Goal: Transaction & Acquisition: Book appointment/travel/reservation

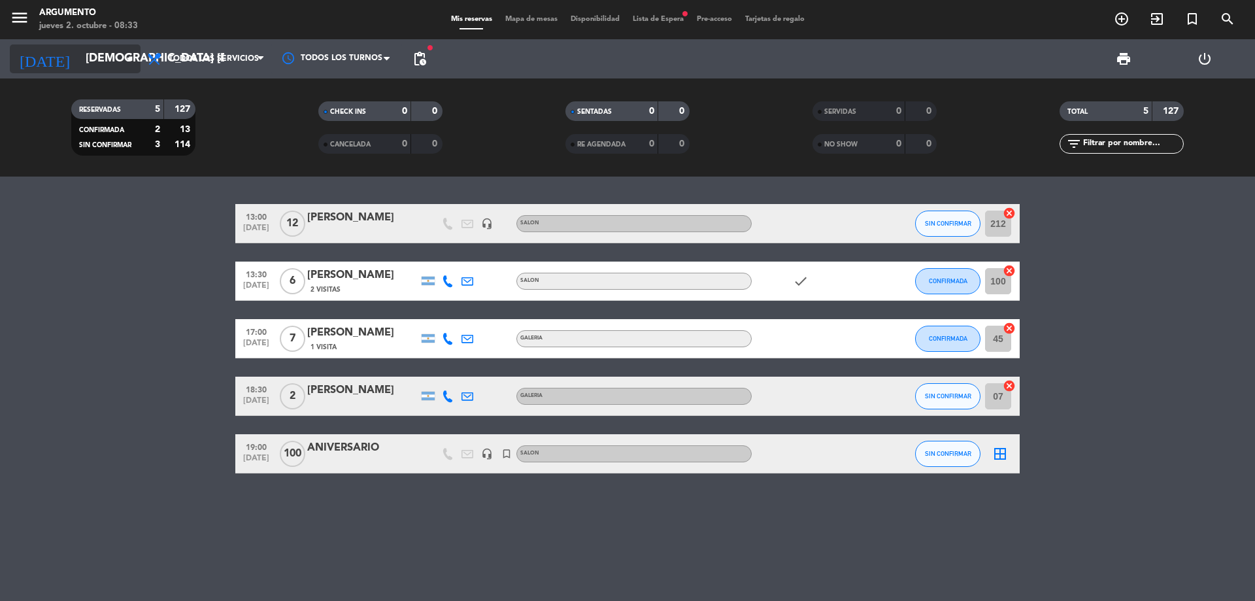
click at [86, 58] on input "[DEMOGRAPHIC_DATA] [DATE]" at bounding box center [155, 59] width 152 height 26
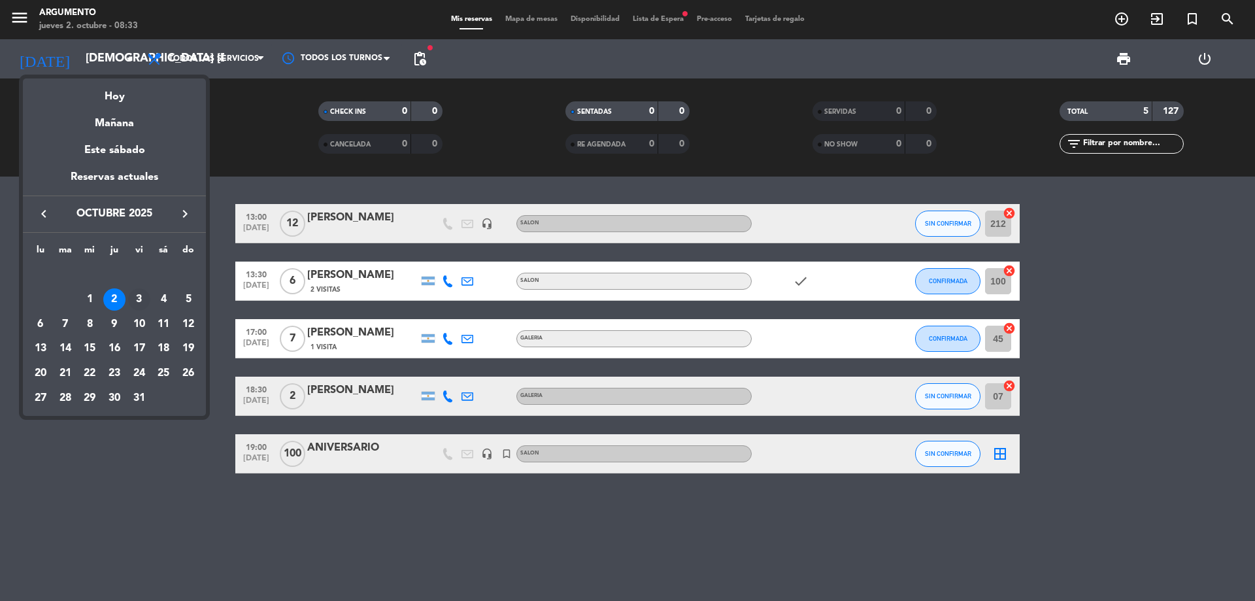
click at [145, 291] on div "3" at bounding box center [139, 299] width 22 height 22
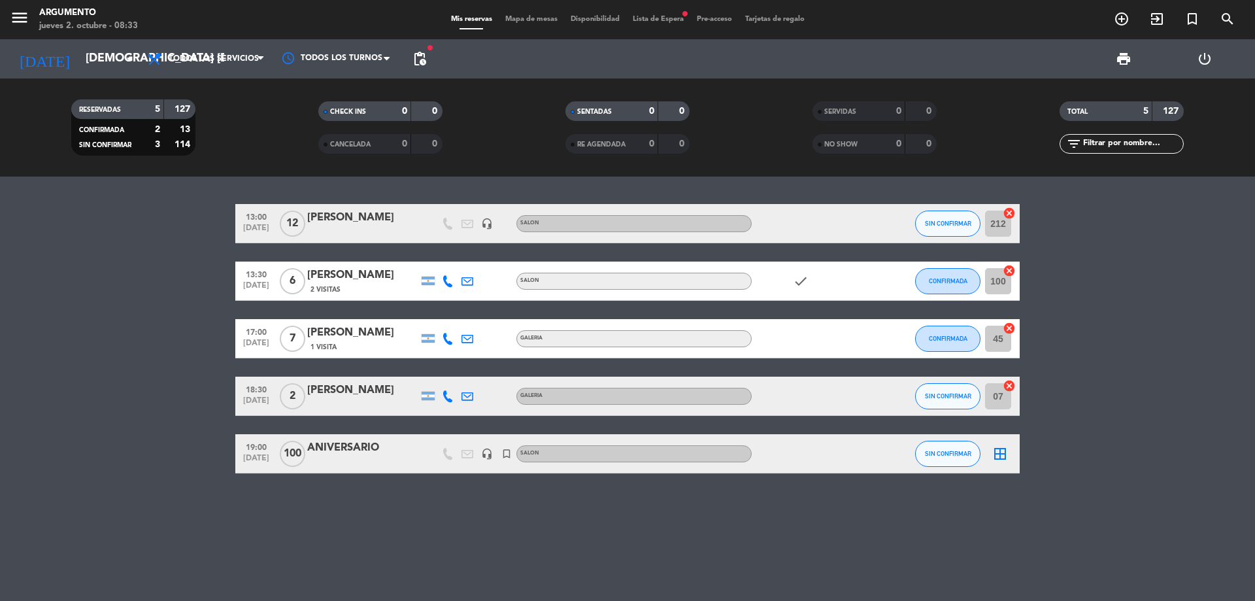
type input "vie. [DATE]"
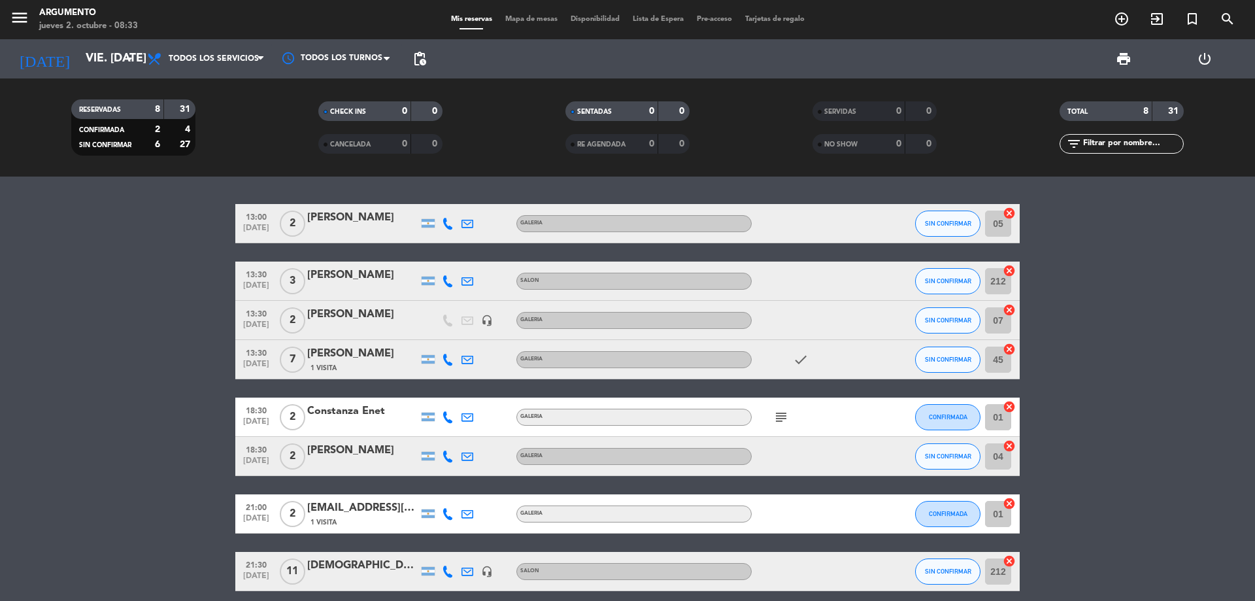
click at [774, 420] on icon "subject" at bounding box center [781, 417] width 16 height 16
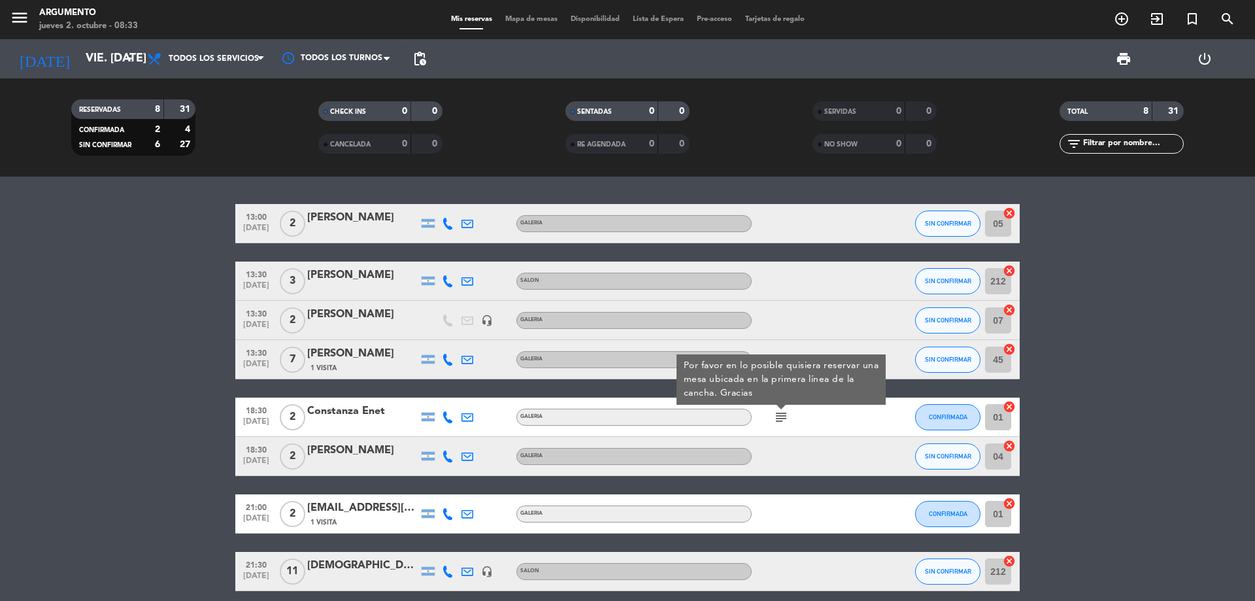
scroll to position [56, 0]
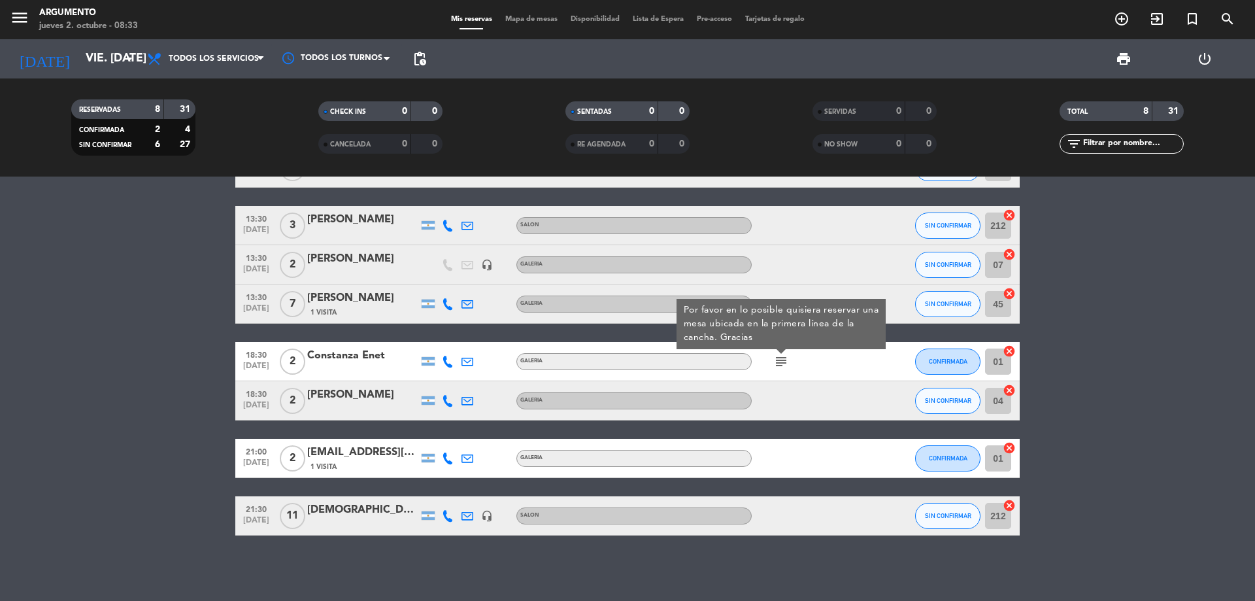
click at [159, 387] on bookings-row "13:00 [DATE] 2 [PERSON_NAME] GALERIA SIN CONFIRMAR 05 cancel 13:30 [DATE] 3 [PE…" at bounding box center [627, 341] width 1255 height 387
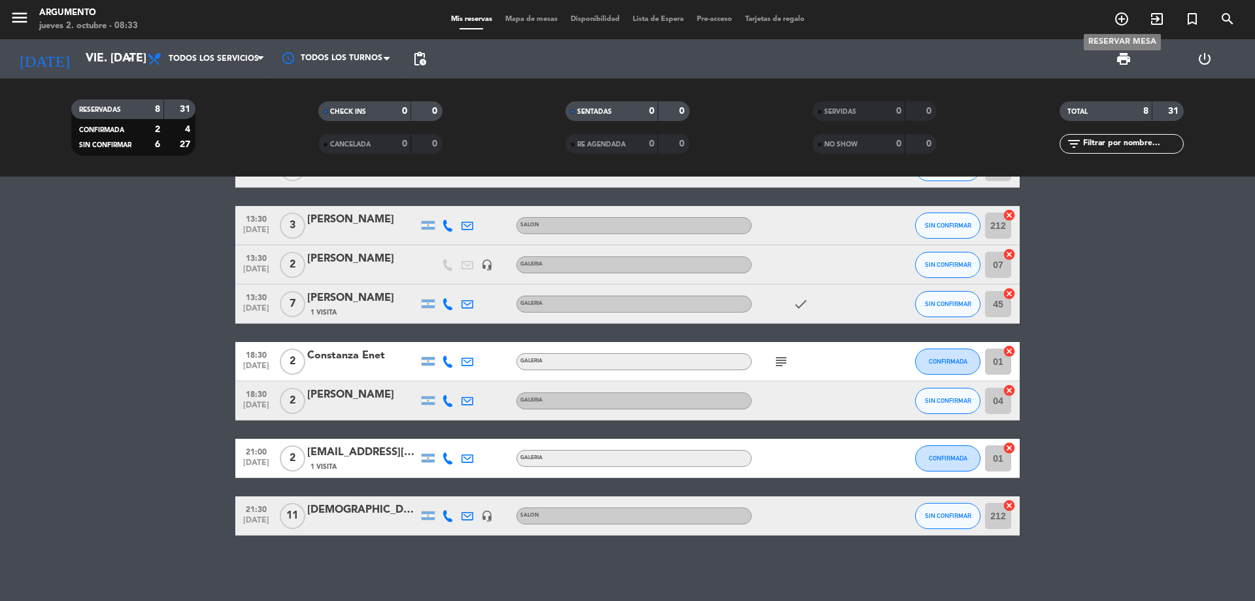
click at [1123, 18] on icon "add_circle_outline" at bounding box center [1121, 19] width 16 height 16
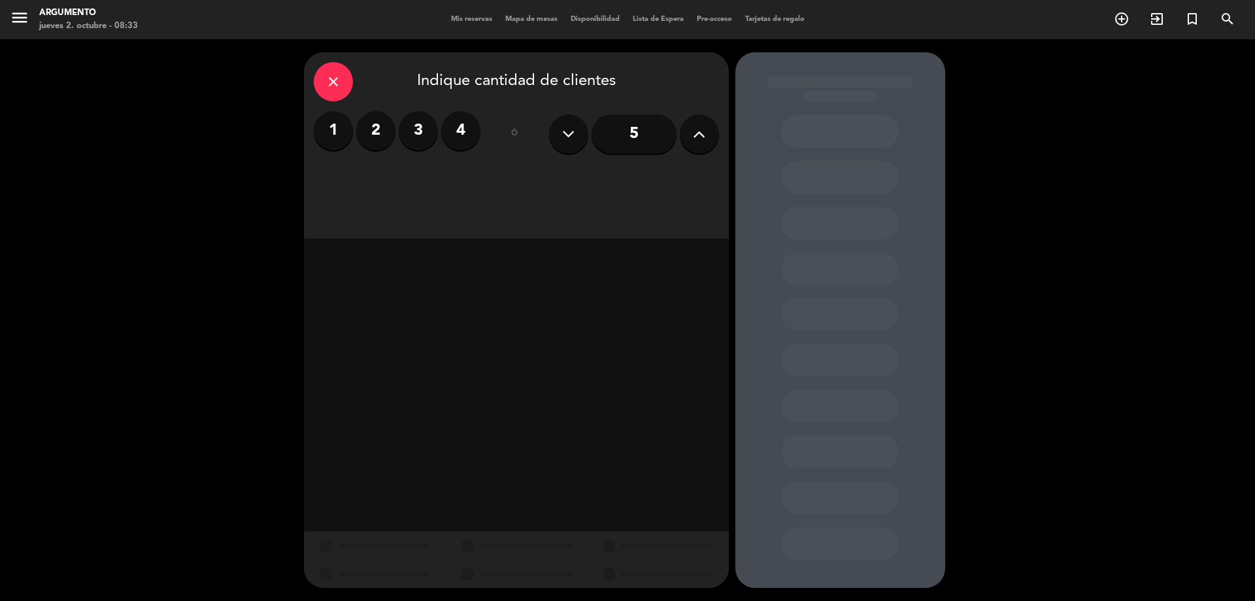
click at [699, 123] on button at bounding box center [699, 133] width 39 height 39
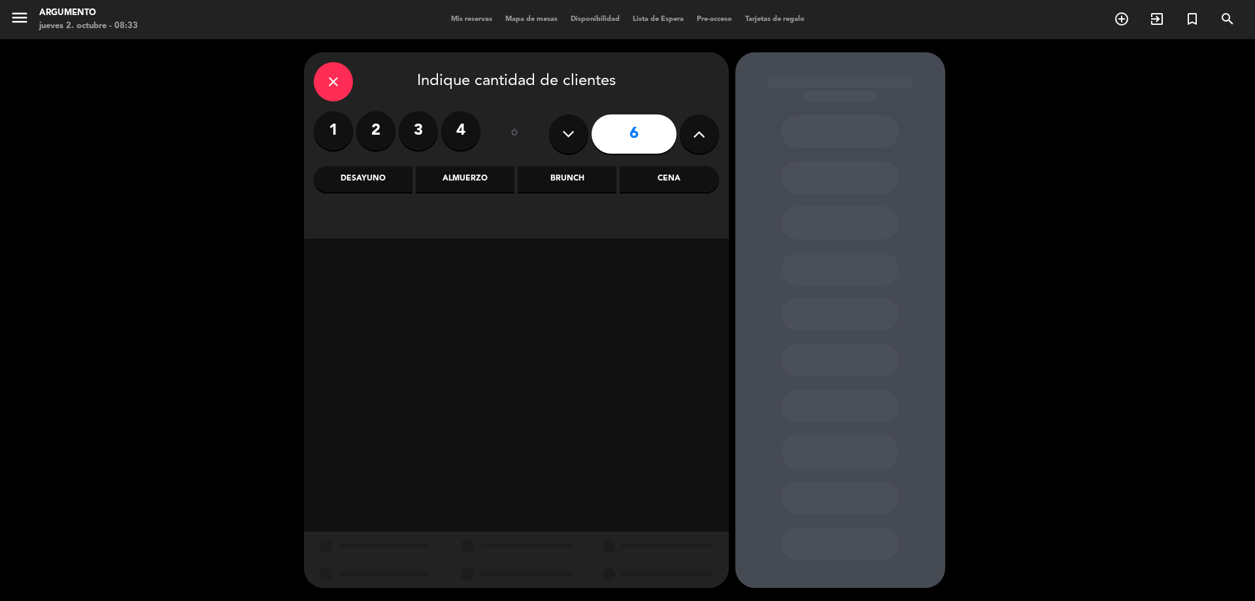
click at [699, 124] on icon at bounding box center [699, 134] width 12 height 20
click at [700, 125] on icon at bounding box center [699, 134] width 12 height 20
type input "9"
click at [599, 172] on div "Brunch" at bounding box center [567, 179] width 99 height 26
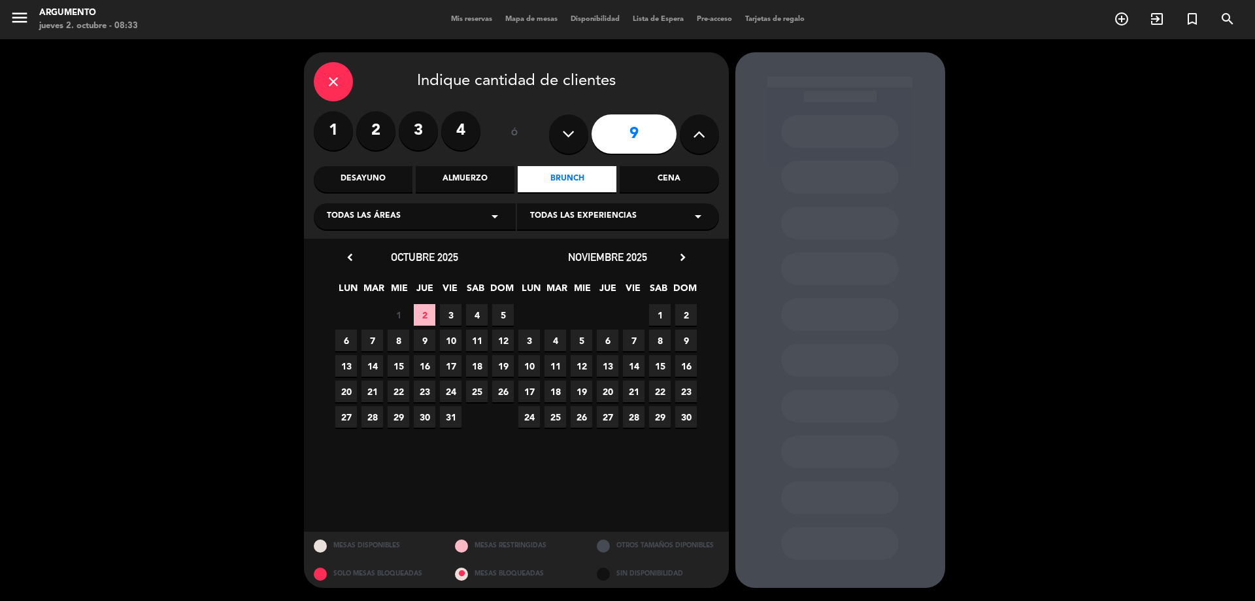
click at [452, 311] on span "3" at bounding box center [451, 315] width 22 height 22
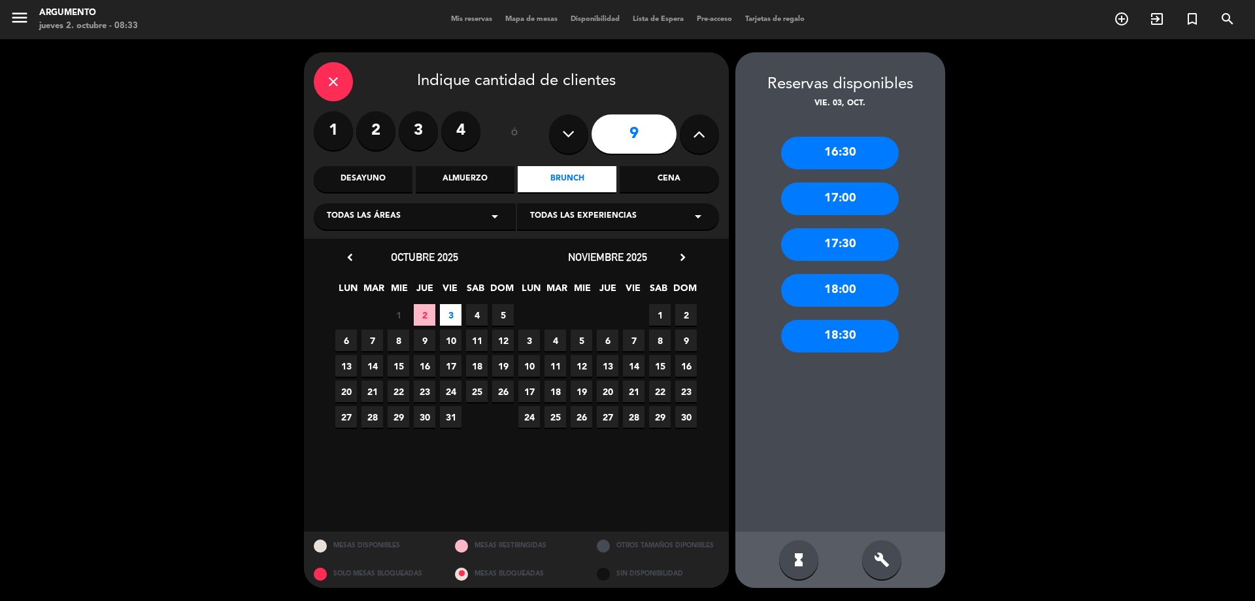
click at [860, 154] on div "16:30" at bounding box center [840, 153] width 118 height 33
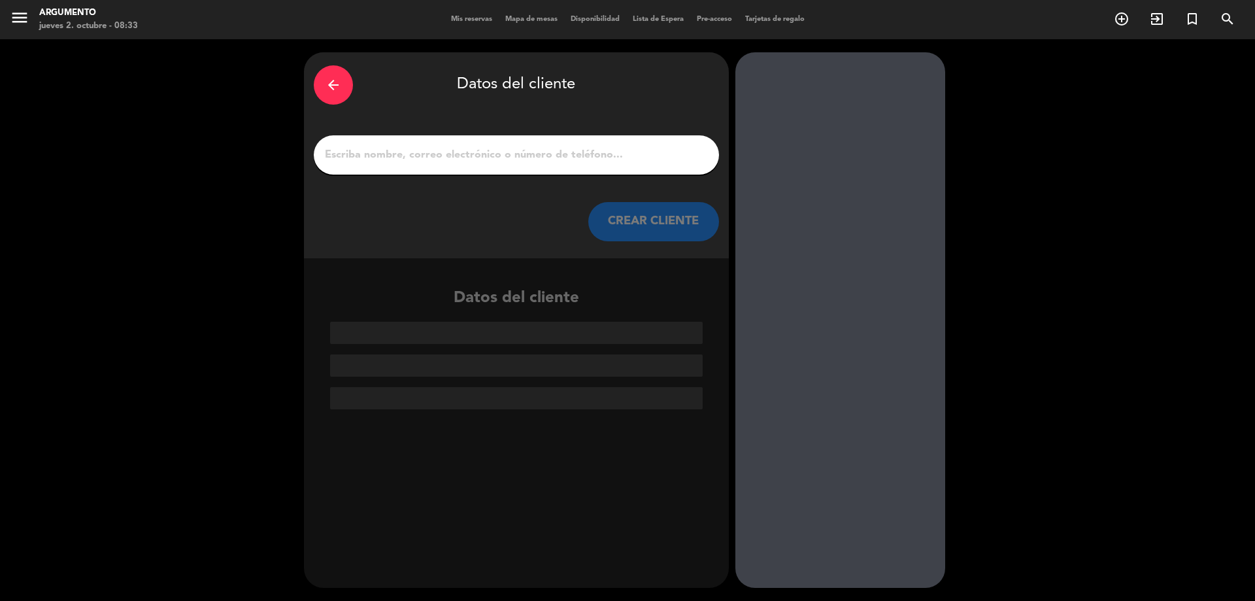
click at [569, 159] on input "1" at bounding box center [516, 155] width 386 height 18
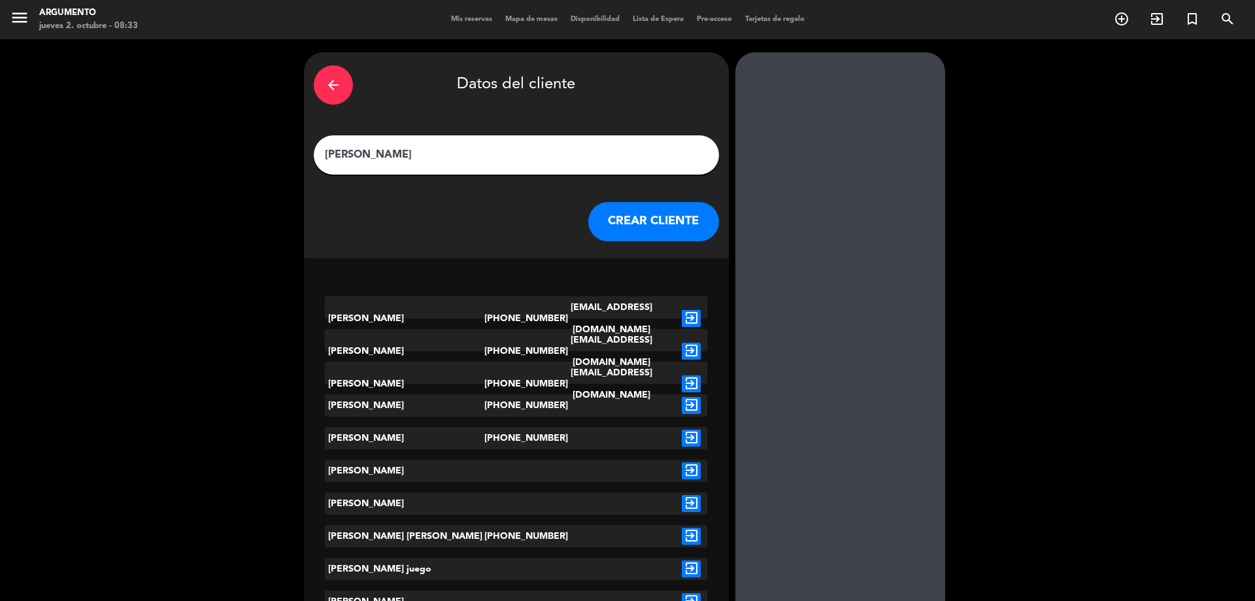
type input "[PERSON_NAME]"
click at [688, 399] on icon "exit_to_app" at bounding box center [691, 405] width 19 height 17
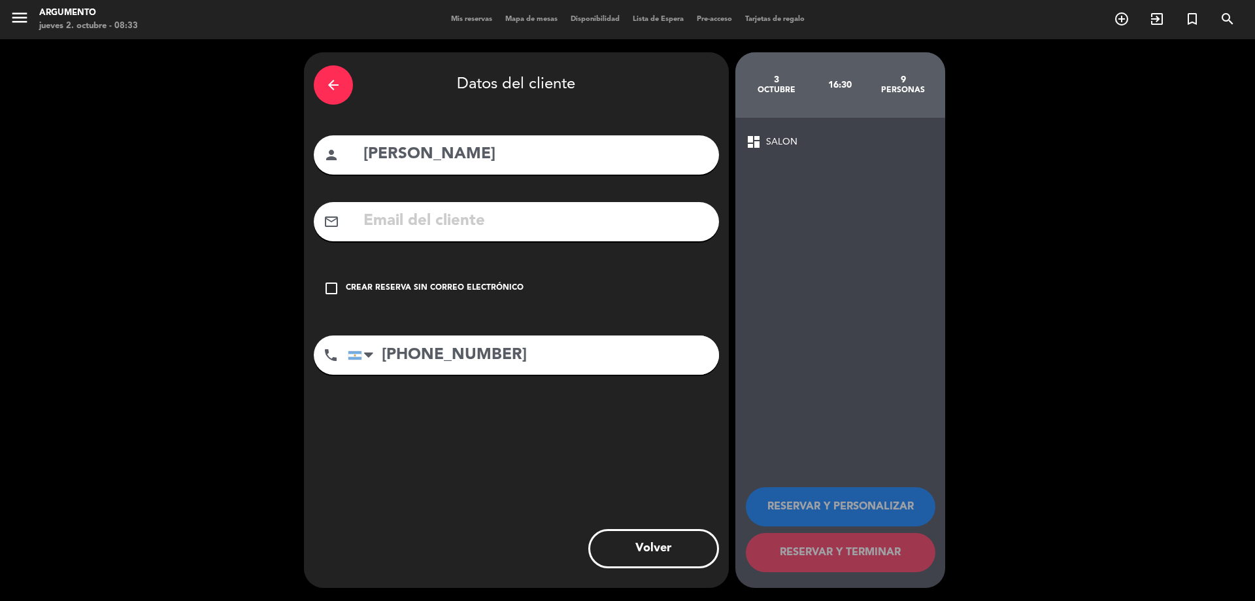
click at [395, 280] on div "check_box_outline_blank Crear reserva sin correo electrónico" at bounding box center [516, 288] width 405 height 39
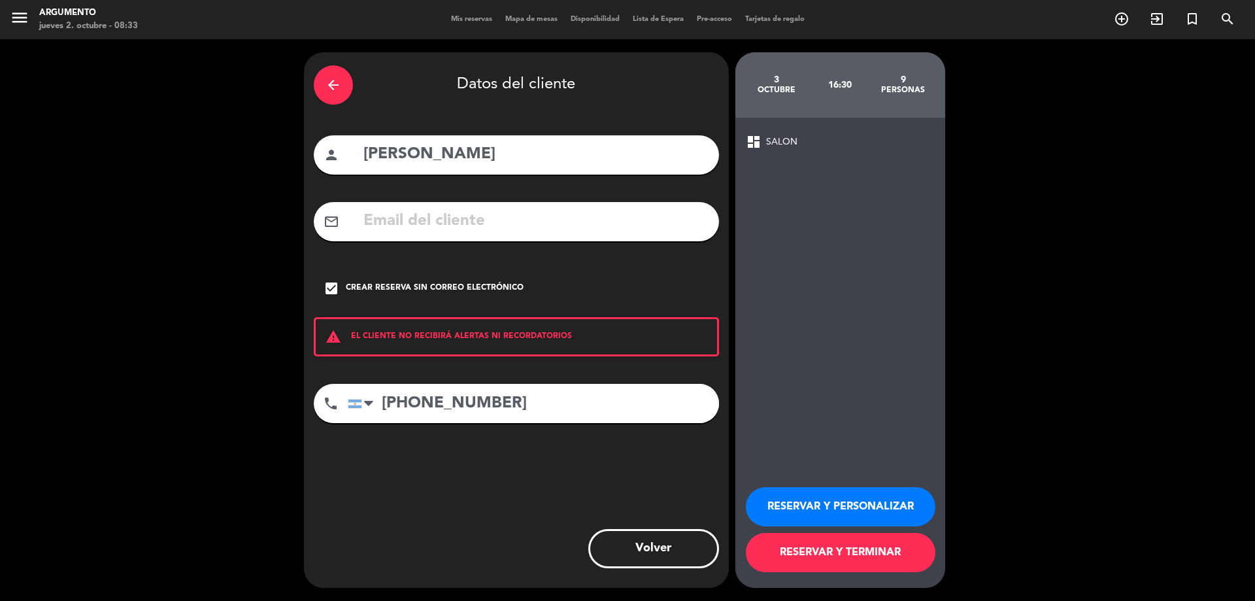
click at [875, 496] on button "RESERVAR Y PERSONALIZAR" at bounding box center [840, 506] width 189 height 39
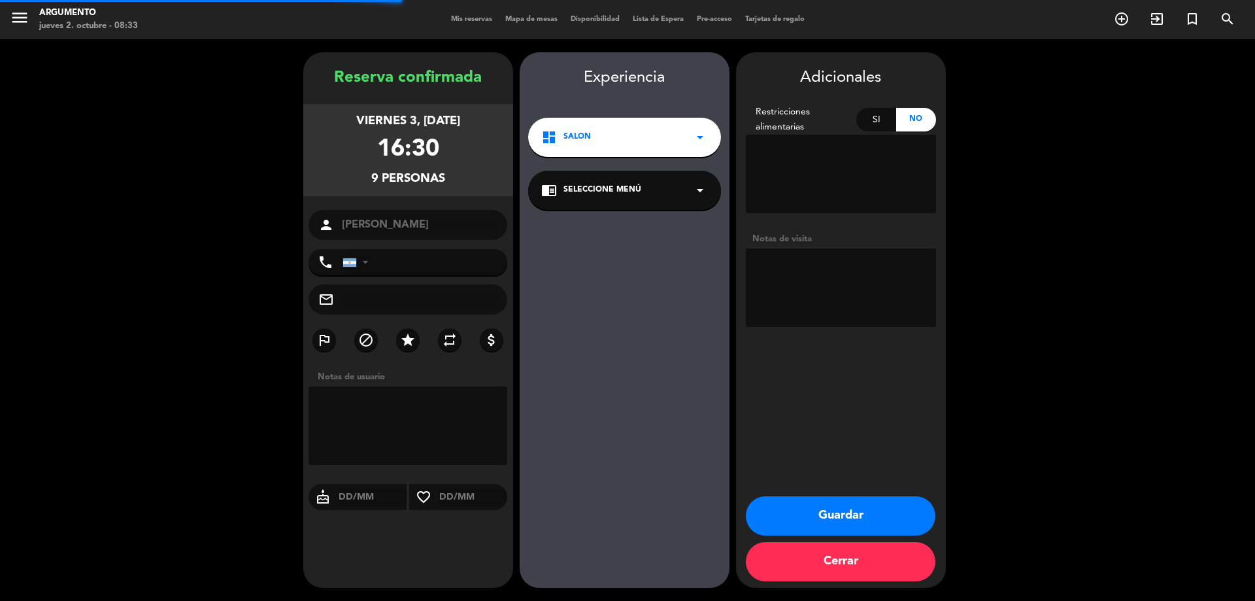
type input "[PHONE_NUMBER]"
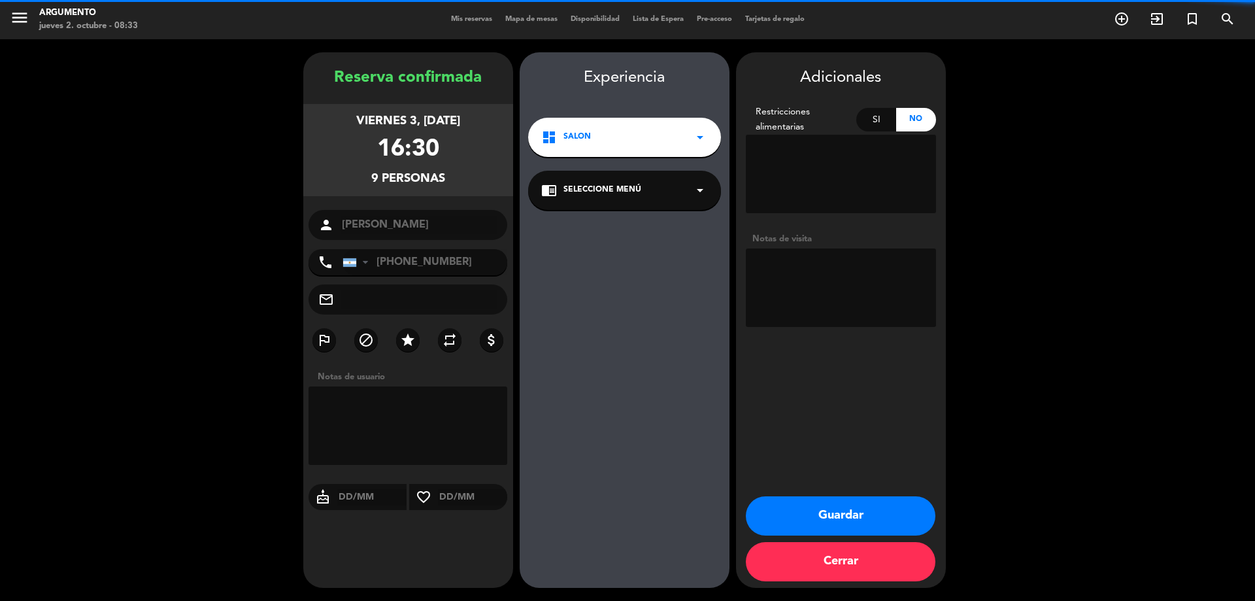
click at [659, 186] on div "chrome_reader_mode Seleccione Menú arrow_drop_down" at bounding box center [624, 190] width 193 height 39
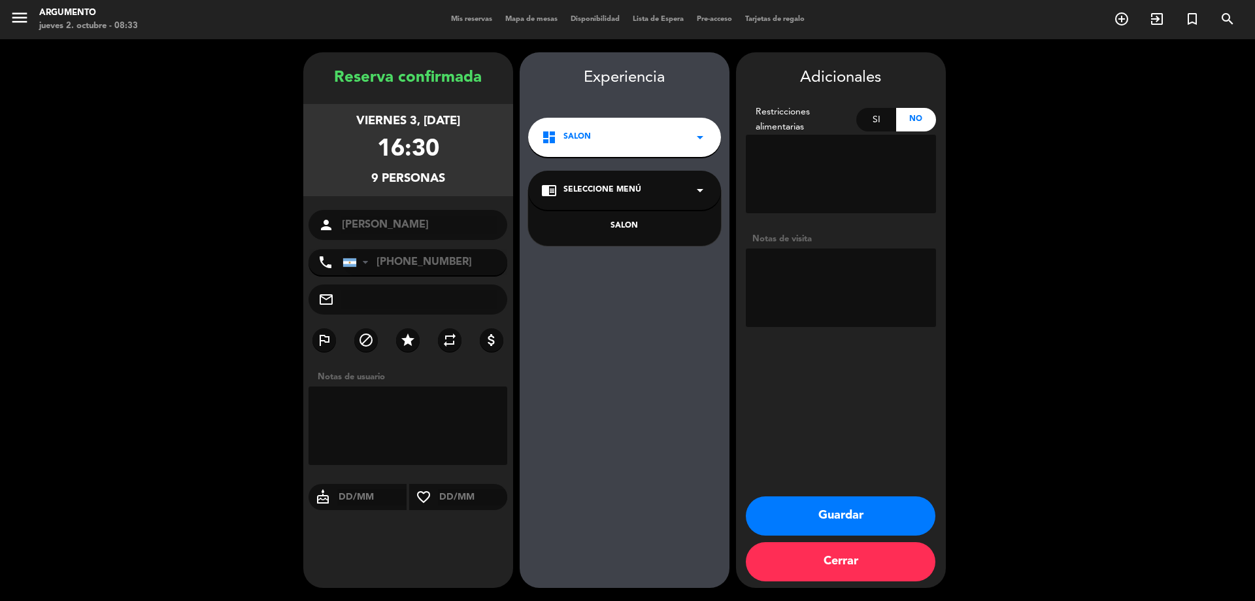
click at [631, 225] on div "SALON" at bounding box center [624, 226] width 167 height 13
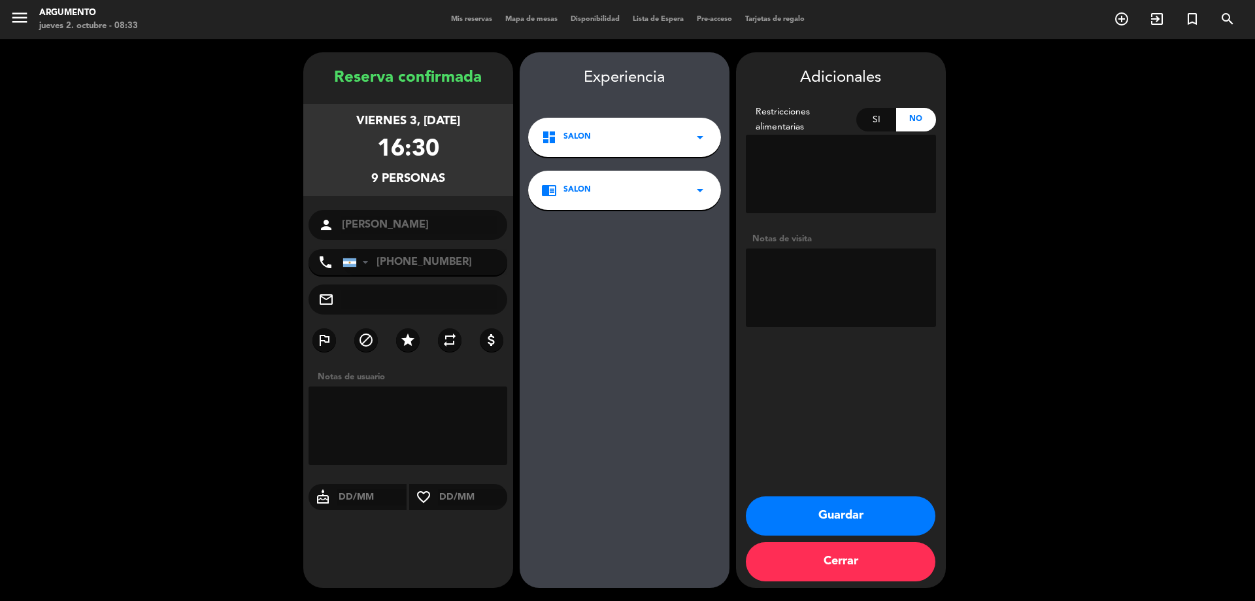
click at [812, 276] on textarea at bounding box center [841, 287] width 190 height 78
type textarea "mesa 211"
click at [915, 514] on button "Guardar" at bounding box center [840, 515] width 189 height 39
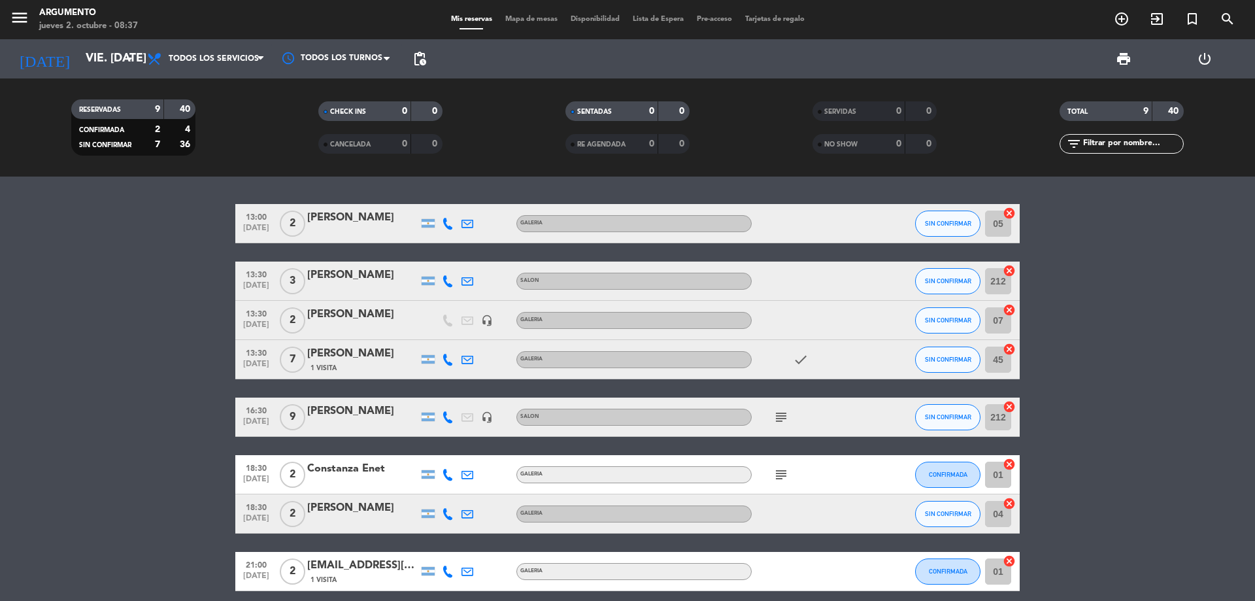
drag, startPoint x: 227, startPoint y: 252, endPoint x: 122, endPoint y: 124, distance: 165.7
click at [225, 246] on bookings-row "13:00 [DATE] 2 [PERSON_NAME] GALERIA SIN CONFIRMAR 05 cancel 13:30 [DATE] 3 [PE…" at bounding box center [627, 426] width 1255 height 444
click at [111, 66] on input "vie. [DATE]" at bounding box center [155, 59] width 152 height 26
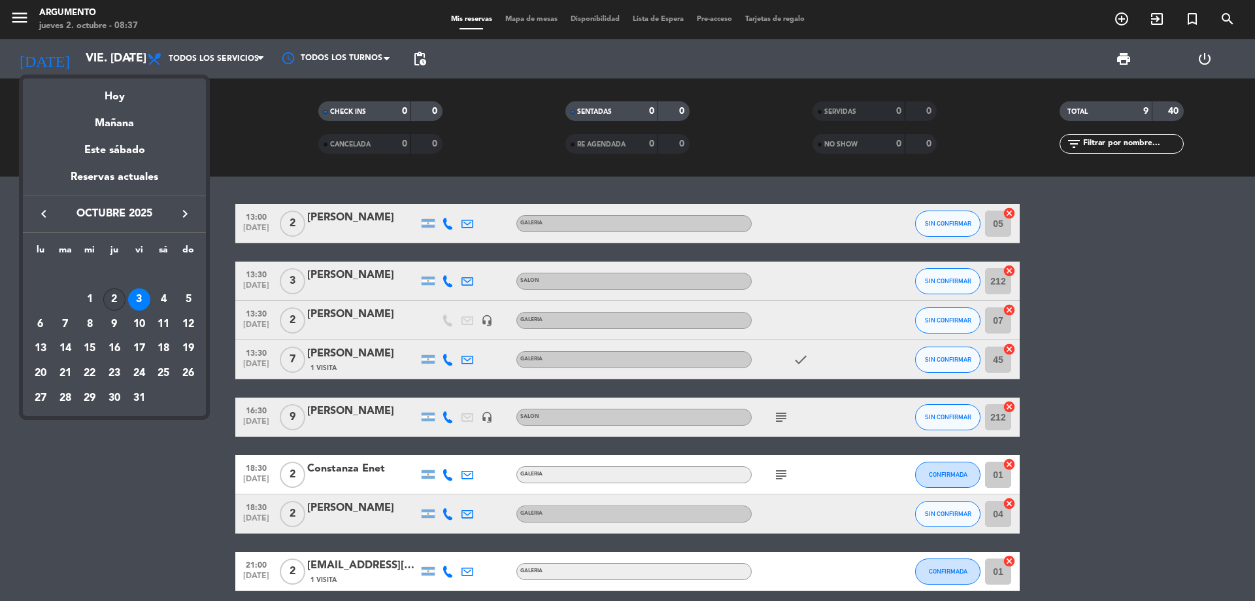
click at [116, 296] on div "2" at bounding box center [114, 299] width 22 height 22
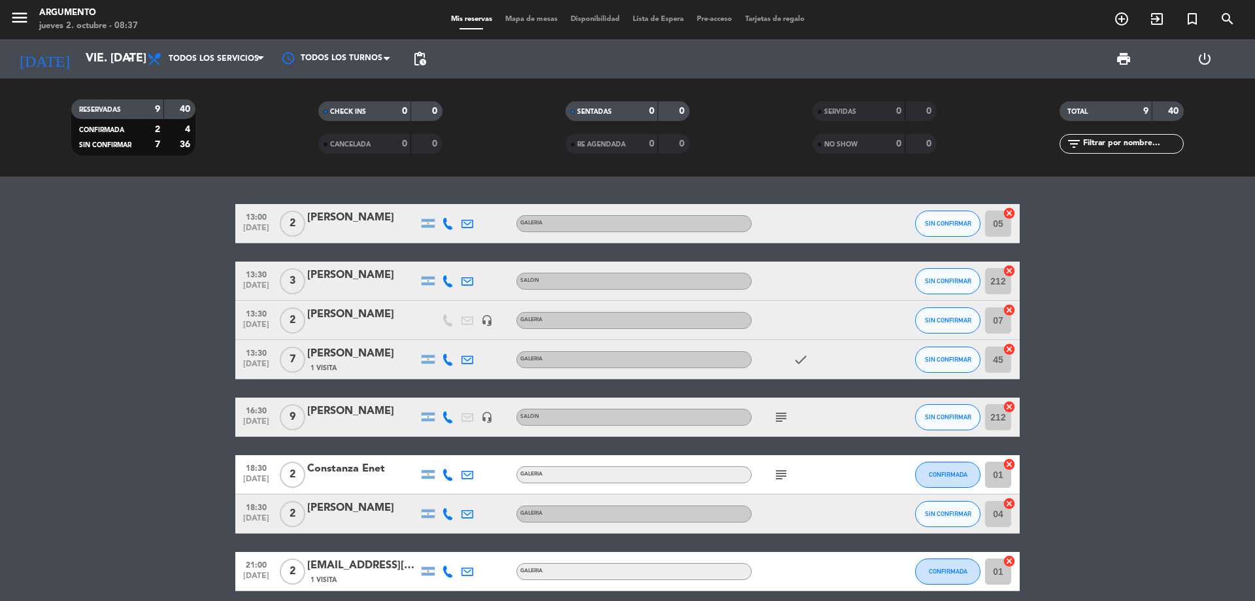
type input "[DEMOGRAPHIC_DATA] [DATE]"
